Goal: Check status: Check status

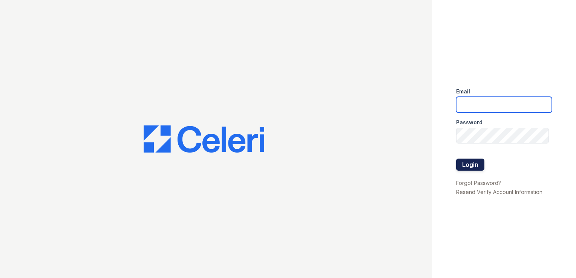
type input "[EMAIL_ADDRESS][DOMAIN_NAME]"
click at [476, 168] on button "Login" at bounding box center [470, 165] width 28 height 12
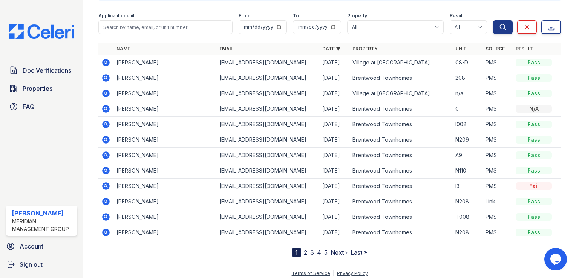
scroll to position [52, 0]
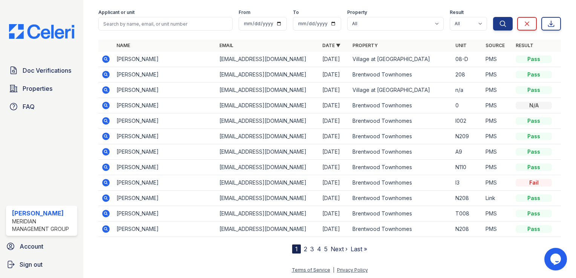
click at [103, 58] on icon at bounding box center [106, 59] width 8 height 8
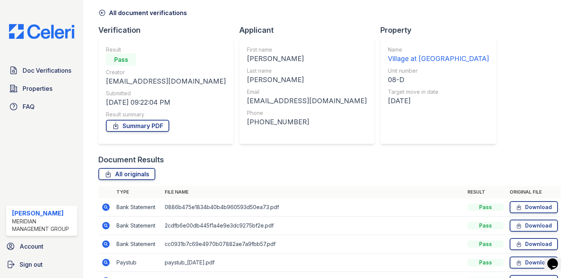
scroll to position [113, 0]
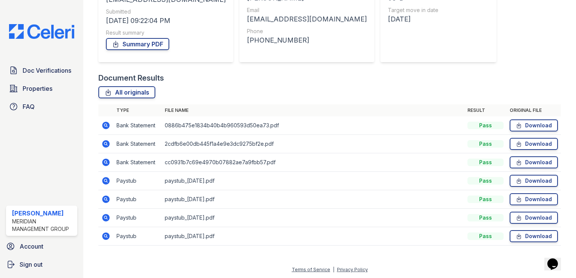
click at [105, 236] on icon at bounding box center [105, 236] width 2 height 2
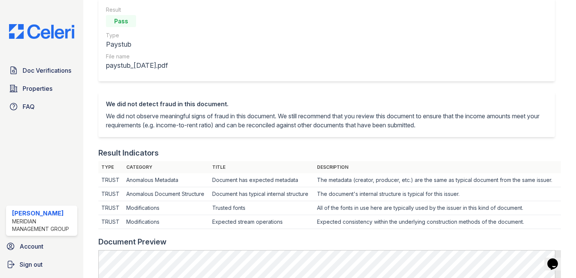
scroll to position [22, 0]
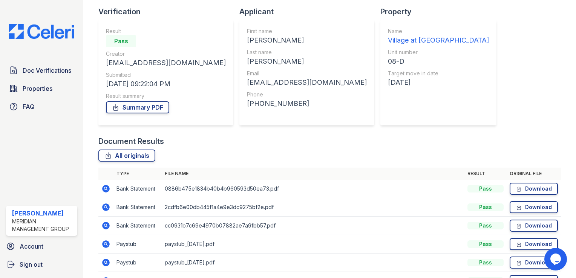
scroll to position [113, 0]
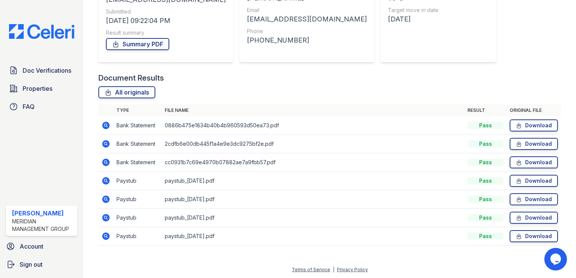
click at [107, 217] on icon at bounding box center [105, 217] width 9 height 9
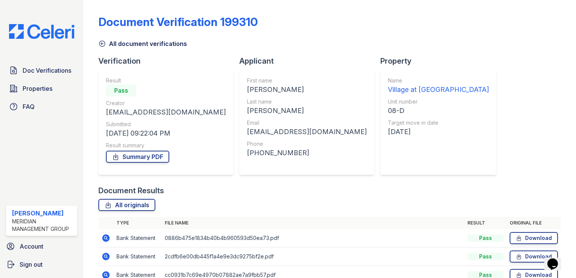
scroll to position [113, 0]
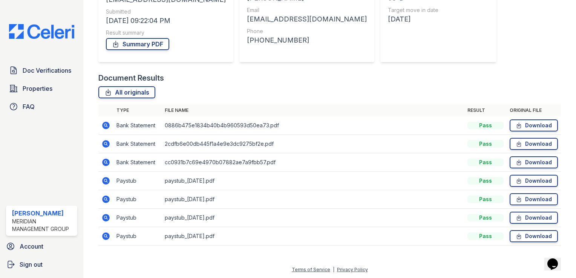
click at [103, 162] on icon at bounding box center [106, 163] width 8 height 8
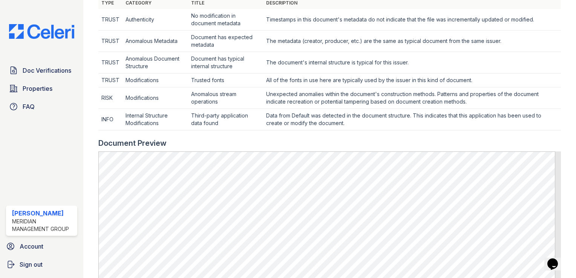
scroll to position [377, 0]
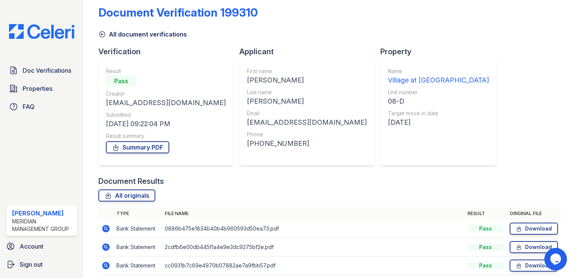
scroll to position [38, 0]
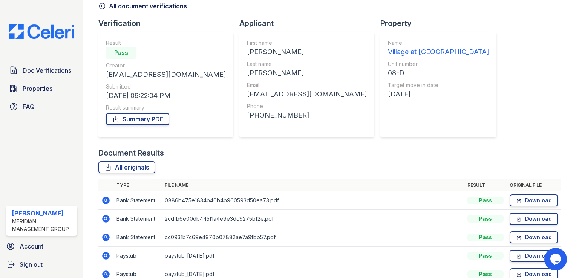
click at [107, 201] on icon at bounding box center [106, 201] width 8 height 8
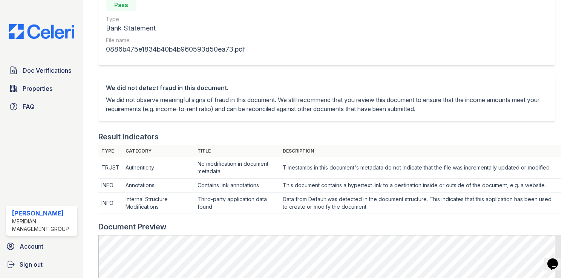
scroll to position [226, 0]
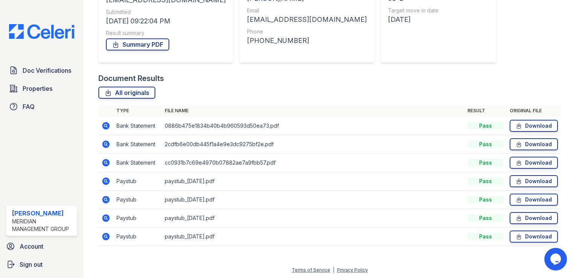
scroll to position [113, 0]
click at [105, 144] on icon at bounding box center [105, 143] width 2 height 2
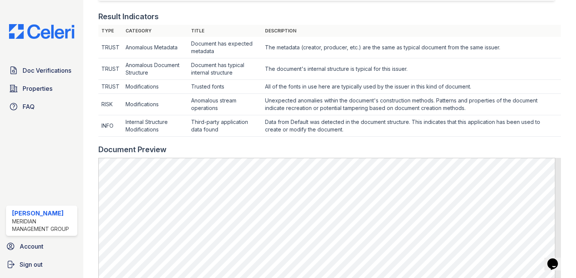
scroll to position [226, 0]
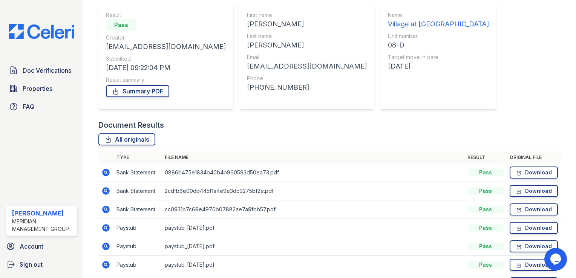
scroll to position [113, 0]
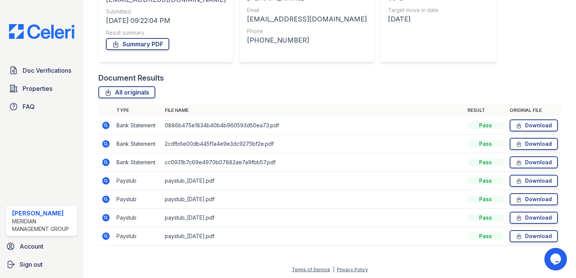
click at [106, 182] on icon at bounding box center [106, 181] width 8 height 8
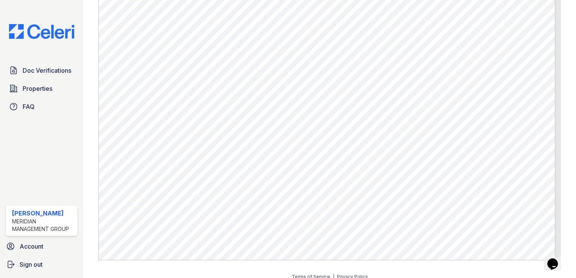
scroll to position [361, 0]
